Goal: Use online tool/utility

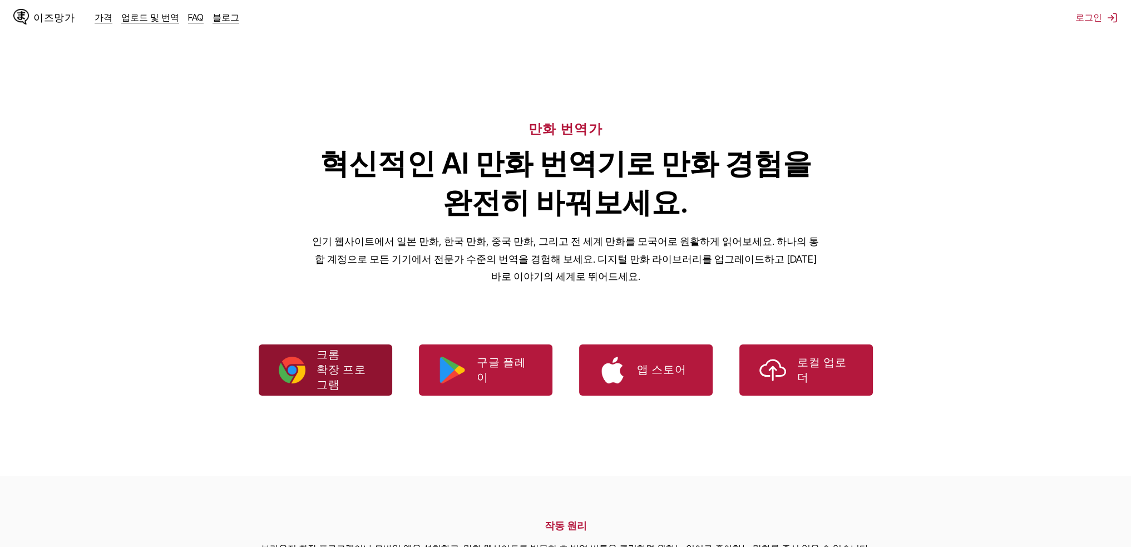
click at [362, 371] on p "크롬 확장 프로그램" at bounding box center [345, 369] width 56 height 45
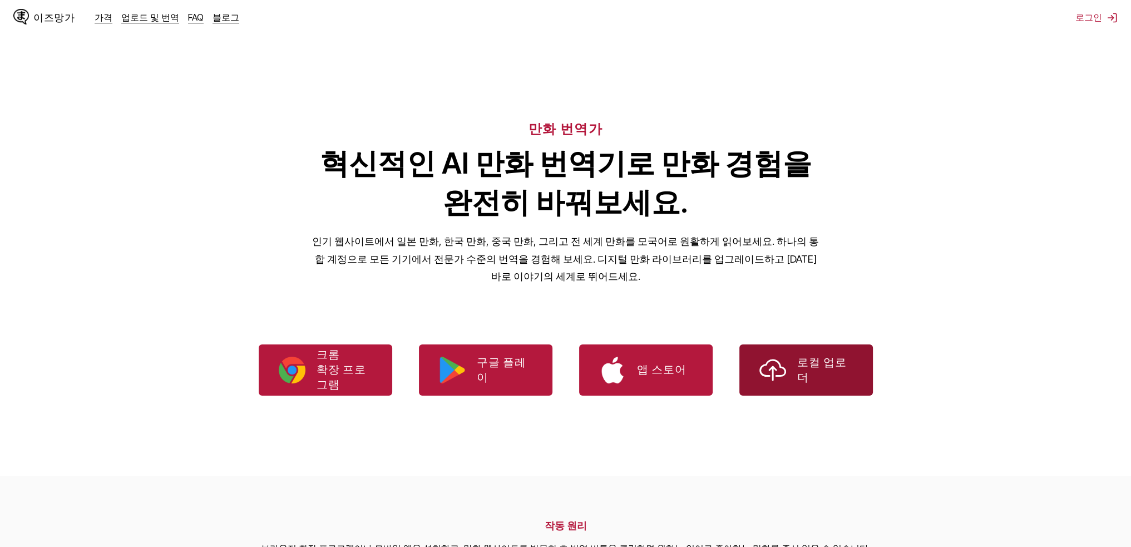
click at [790, 376] on link "로컬 업로더" at bounding box center [806, 369] width 134 height 51
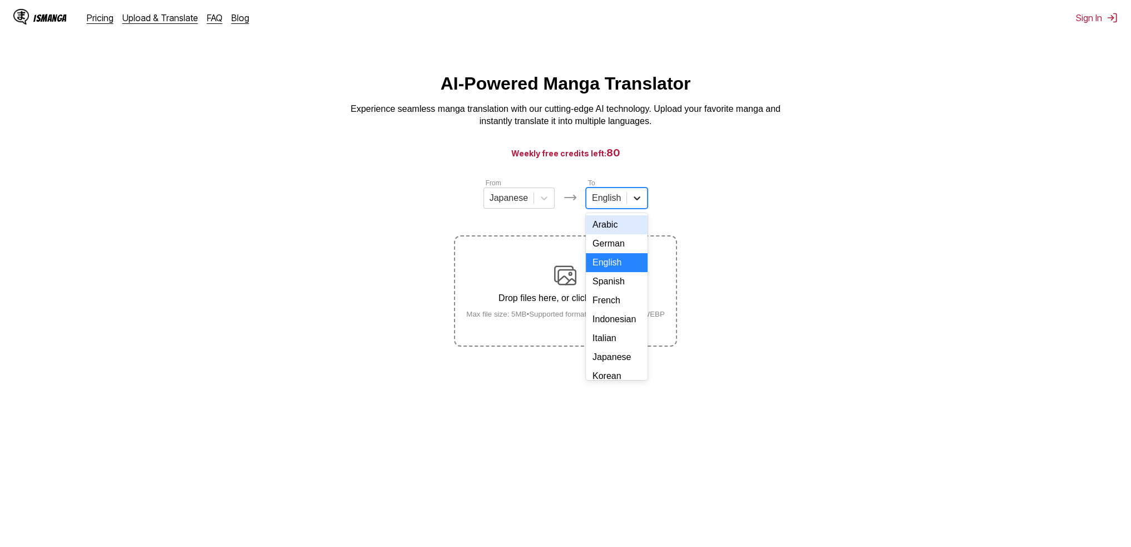
click at [627, 203] on div at bounding box center [637, 198] width 20 height 20
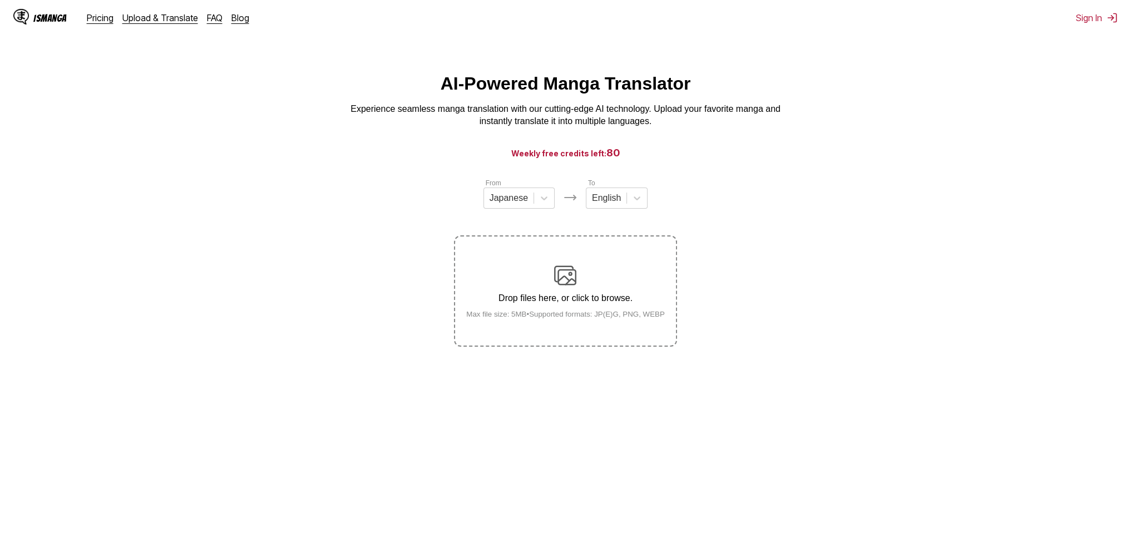
drag, startPoint x: 646, startPoint y: 338, endPoint x: 648, endPoint y: 347, distance: 9.2
click at [648, 346] on label "Drop files here, or click to browse. Max file size: 5MB • Supported formats: JP…" at bounding box center [565, 290] width 220 height 109
click at [0, 0] on input "Drop files here, or click to browse. Max file size: 5MB • Supported formats: JP…" at bounding box center [0, 0] width 0 height 0
click at [639, 204] on icon at bounding box center [637, 198] width 11 height 11
type input "*"
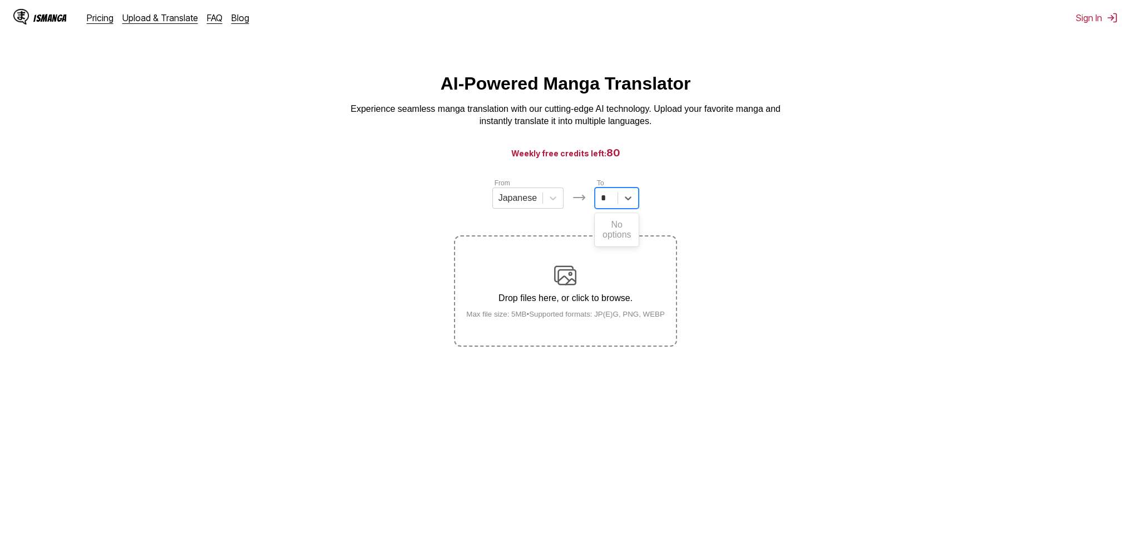
scroll to position [0, 0]
type input "**"
click at [606, 234] on div "Korean" at bounding box center [617, 224] width 45 height 19
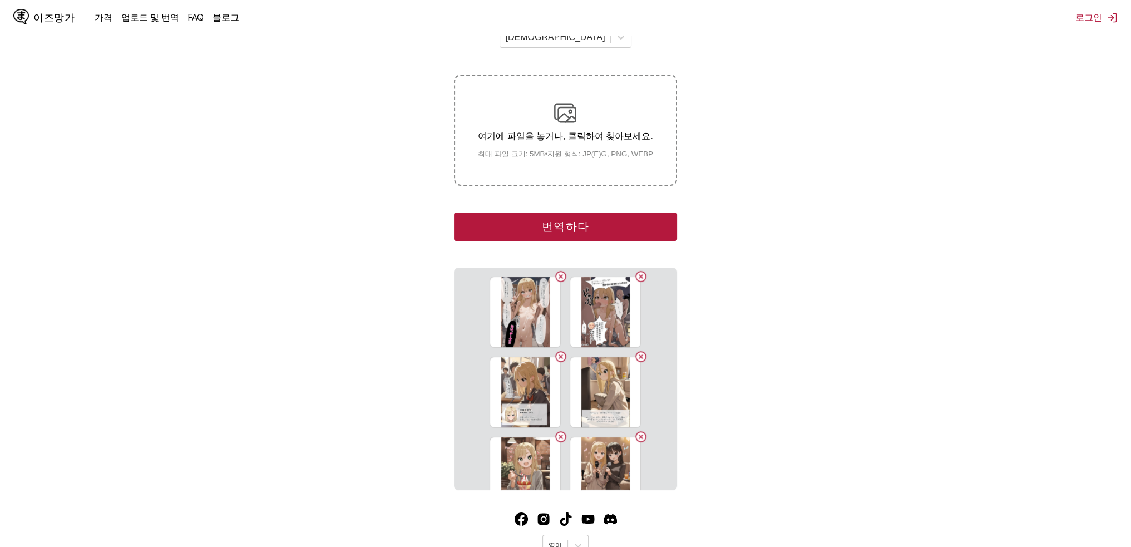
scroll to position [195, 0]
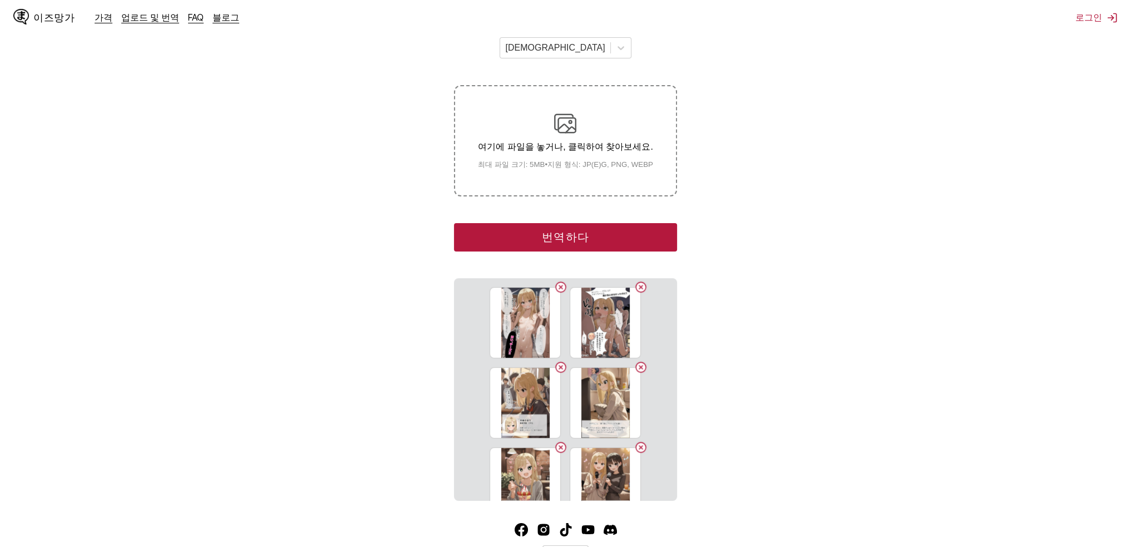
click at [628, 223] on button "번역하다" at bounding box center [565, 237] width 223 height 28
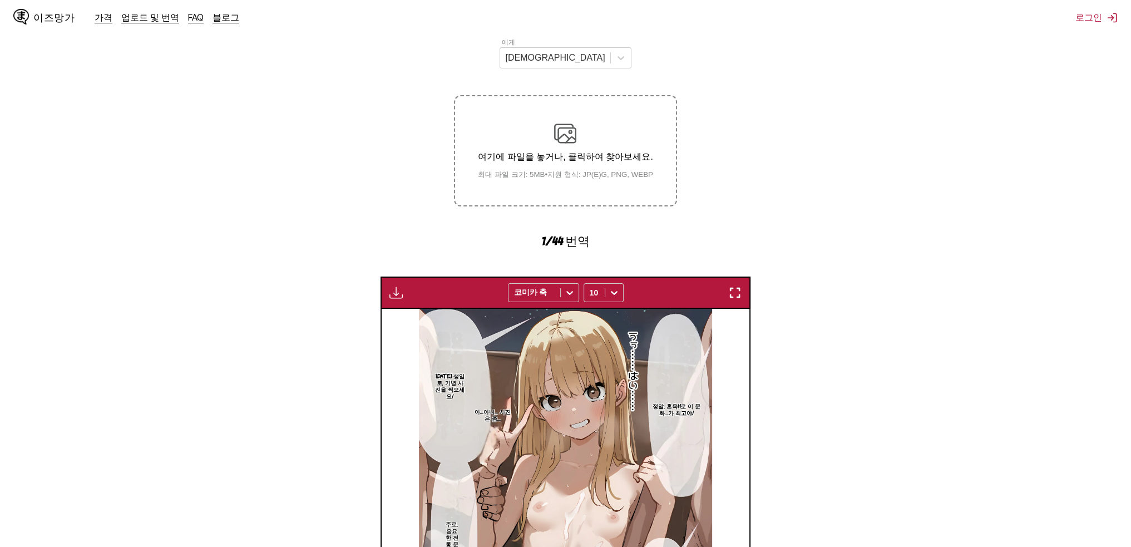
scroll to position [371, 0]
